Goal: Find specific page/section: Find specific page/section

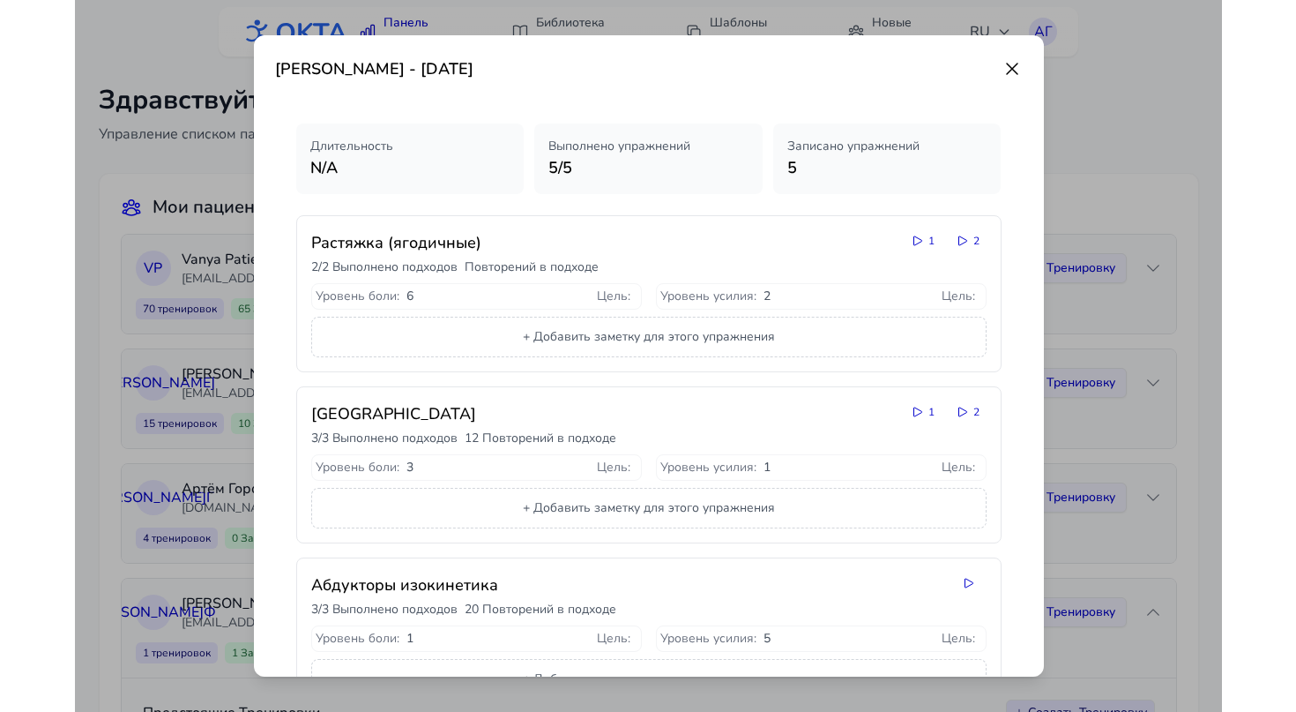
scroll to position [362, 0]
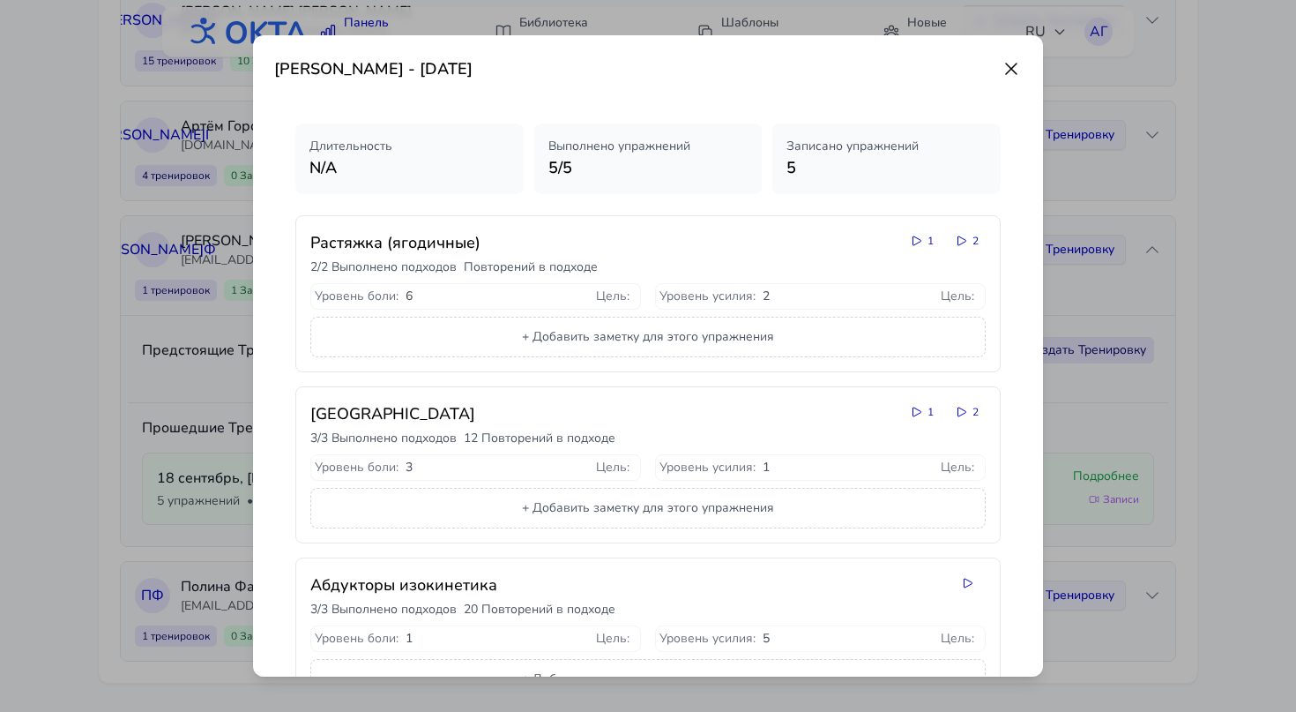
click at [1011, 64] on icon at bounding box center [1011, 68] width 21 height 21
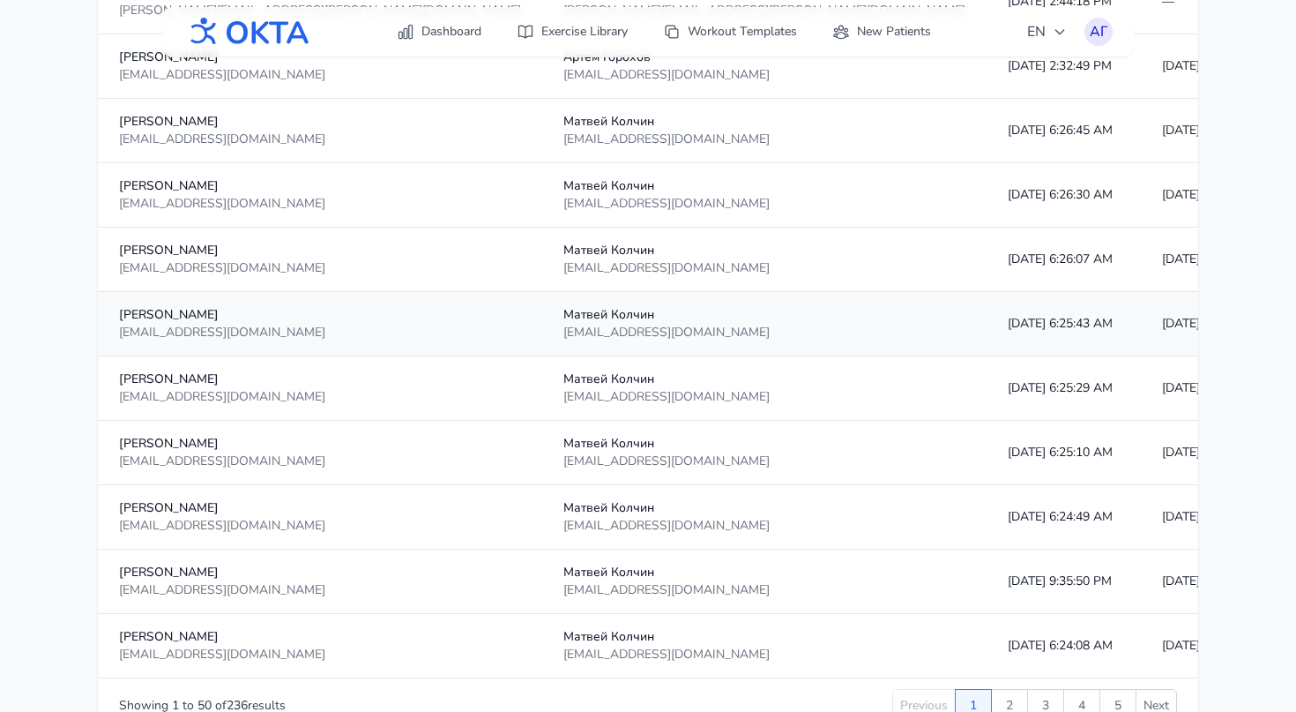
scroll to position [3082, 0]
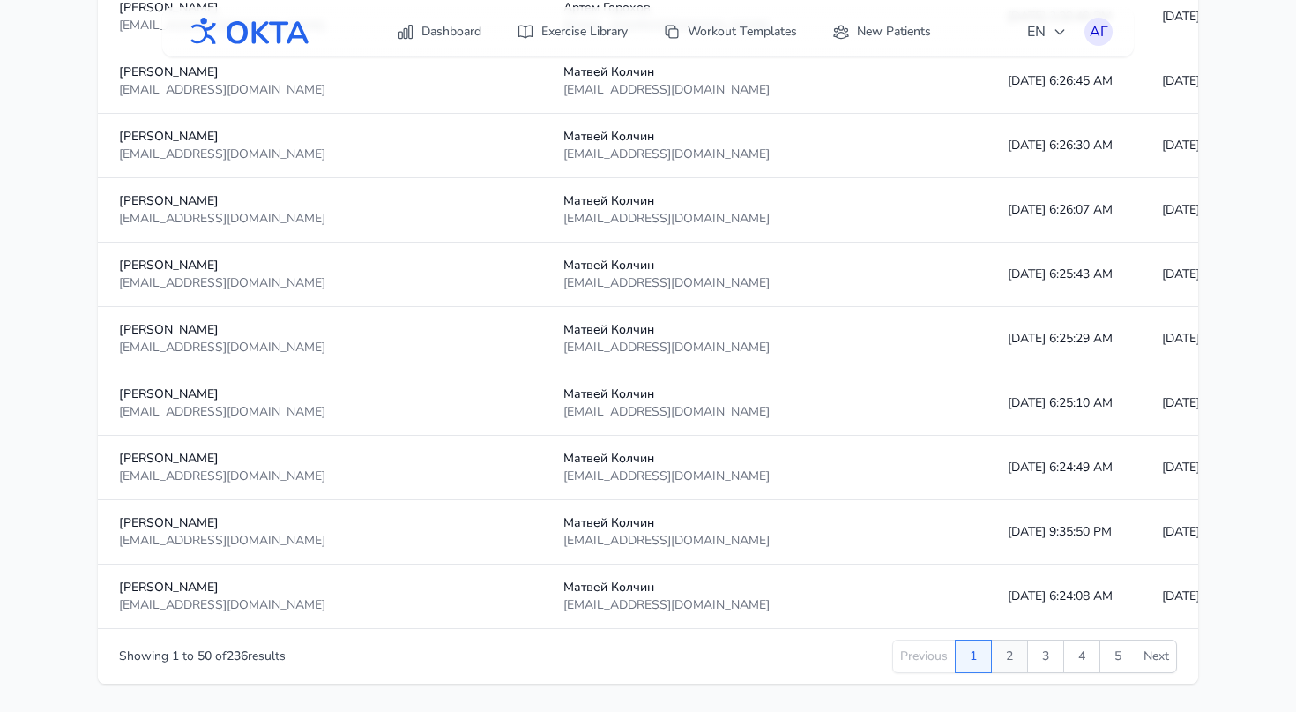
click at [1007, 660] on button "2" at bounding box center [1009, 656] width 37 height 34
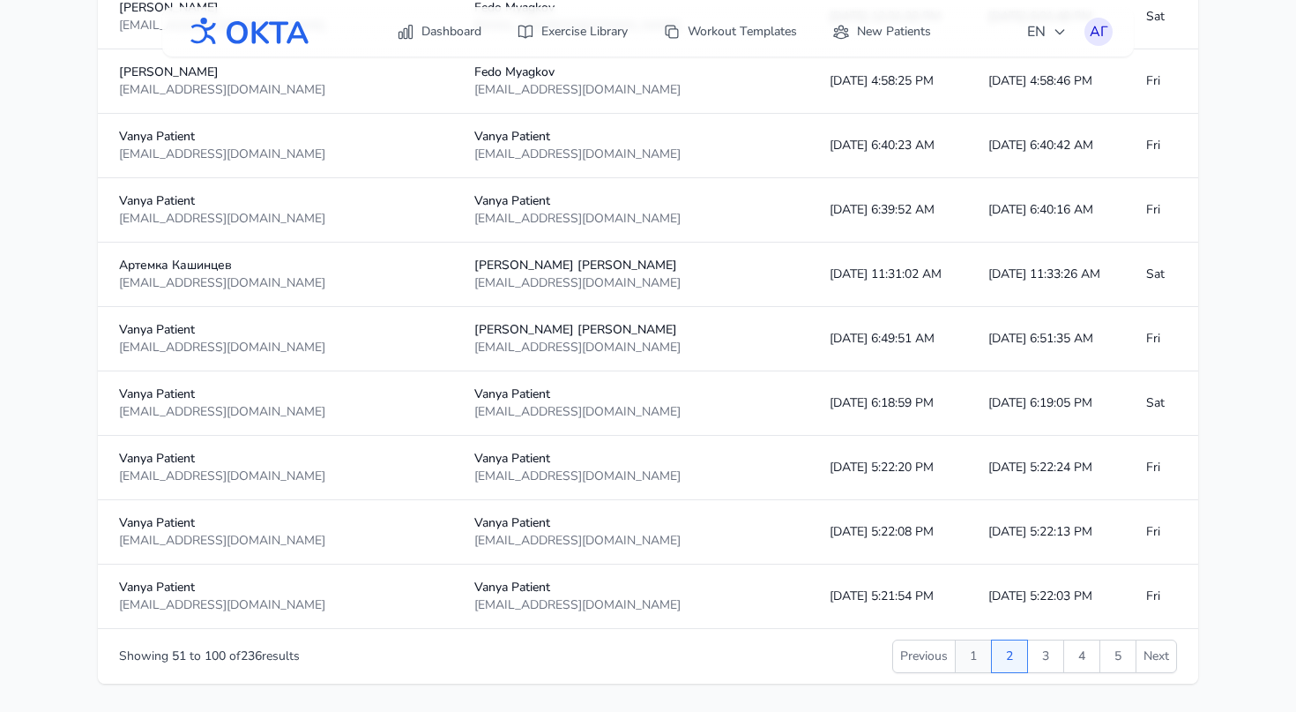
click at [966, 654] on button "1" at bounding box center [973, 656] width 37 height 34
